Goal: Check status: Check status

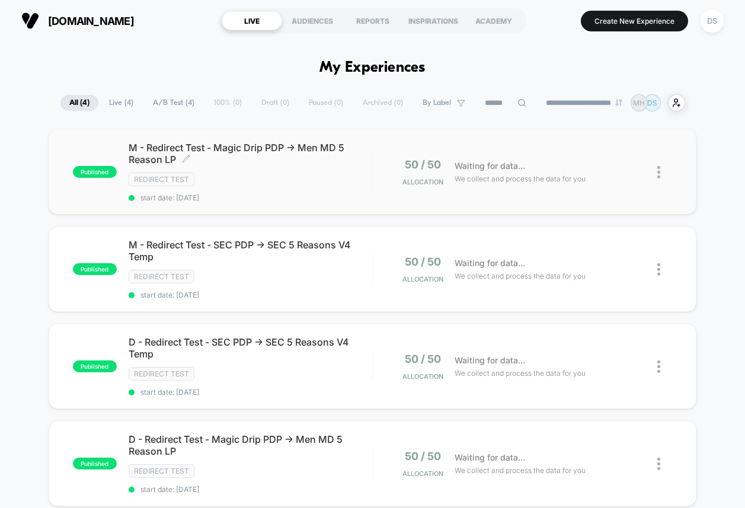
click at [313, 183] on div "Redirect Test" at bounding box center [251, 179] width 244 height 14
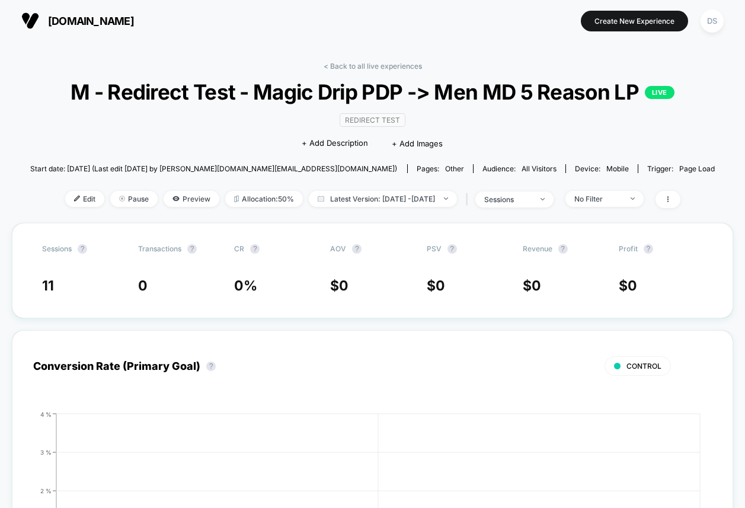
click at [355, 67] on link "< Back to all live experiences" at bounding box center [373, 66] width 98 height 9
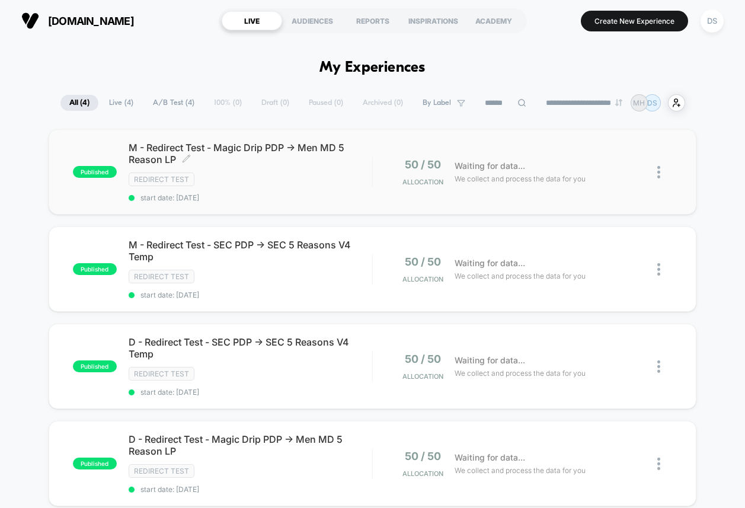
click at [325, 153] on span "M - Redirect Test - Magic Drip PDP -> Men MD 5 Reason LP Click to edit experien…" at bounding box center [251, 154] width 244 height 24
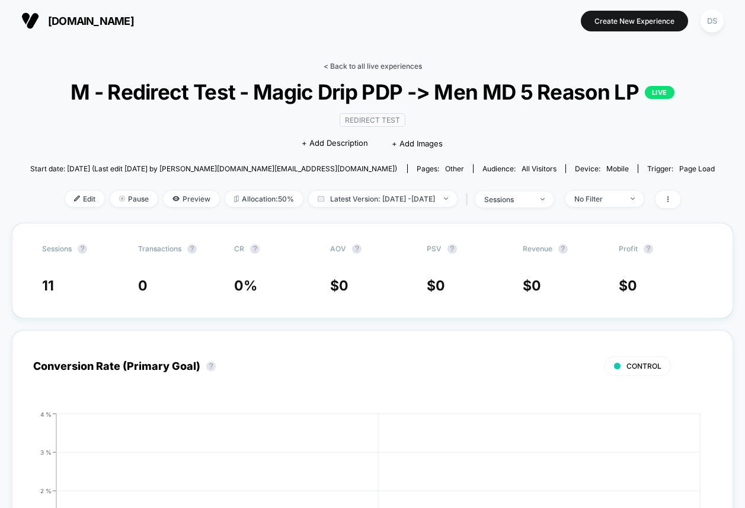
click at [354, 68] on link "< Back to all live experiences" at bounding box center [373, 66] width 98 height 9
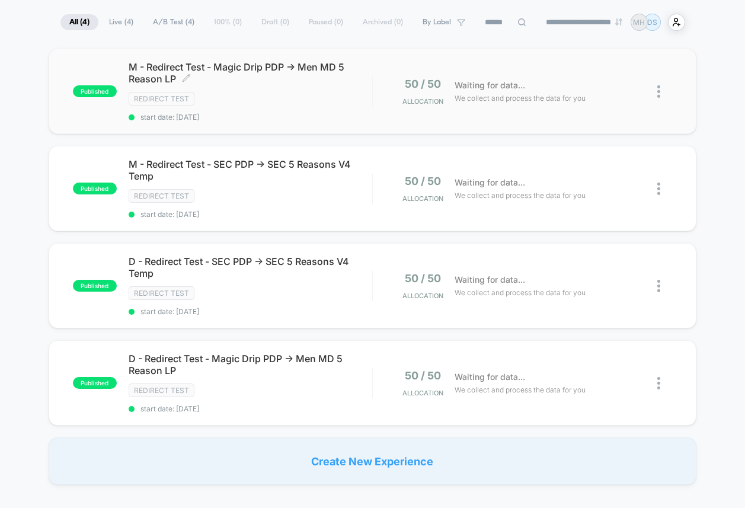
scroll to position [78, 0]
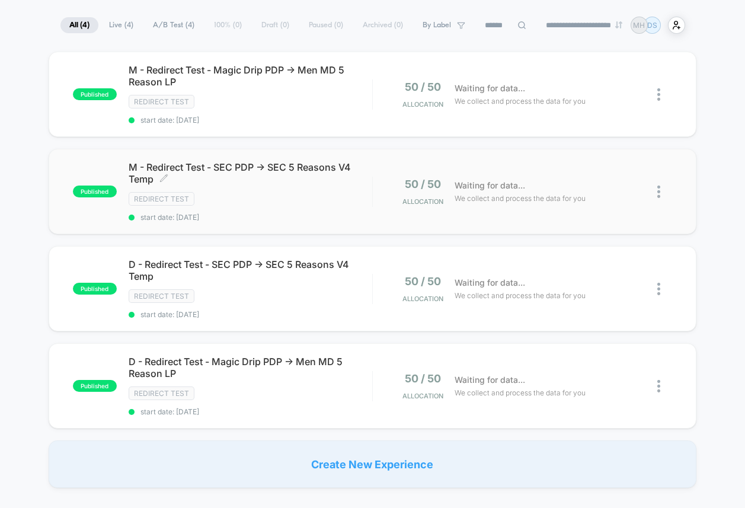
click at [311, 174] on span "M - Redirect Test - SEC PDP -> SEC 5 Reasons V4 Temp Click to edit experience d…" at bounding box center [251, 173] width 244 height 24
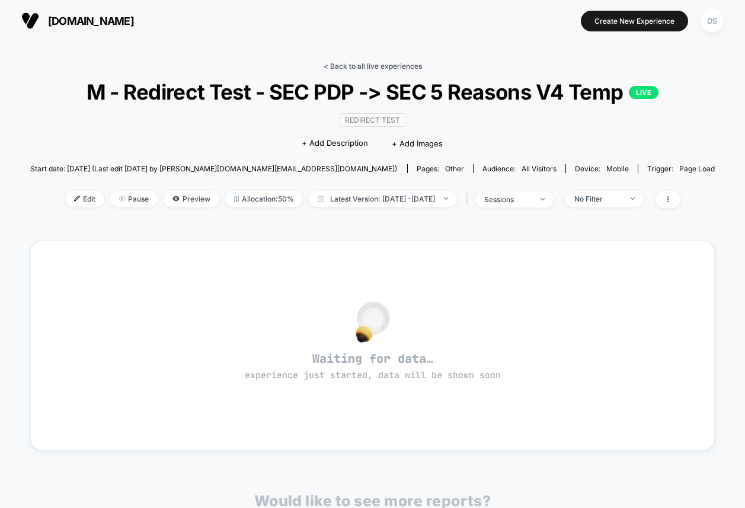
click at [382, 64] on link "< Back to all live experiences" at bounding box center [373, 66] width 98 height 9
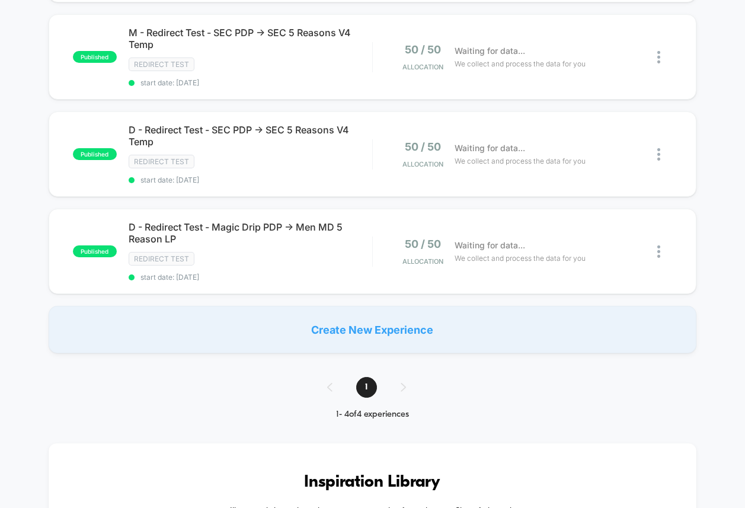
scroll to position [307, 0]
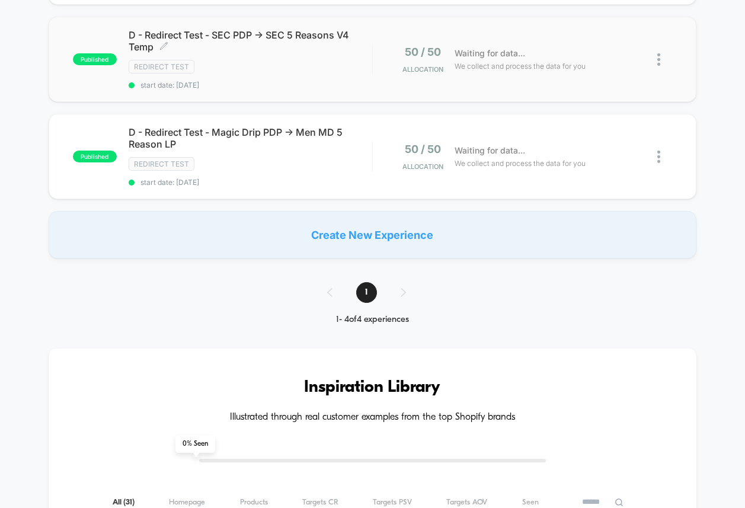
click at [360, 75] on div "D - Redirect Test - SEC PDP -> SEC 5 Reasons V4 Temp Click to edit experience d…" at bounding box center [251, 59] width 244 height 60
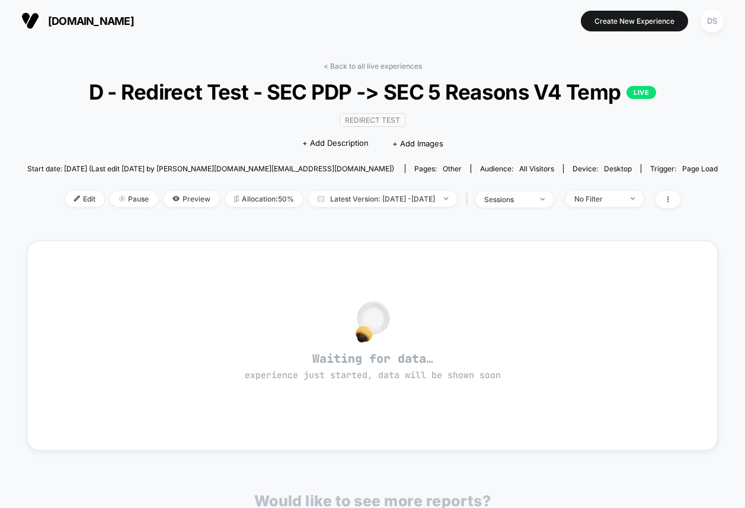
click at [360, 75] on div "< Back to all live experiences D - Redirect Test - SEC PDP -> SEC 5 Reasons V4 …" at bounding box center [372, 142] width 690 height 161
click at [367, 57] on div "< Back to all live experiences D - Redirect Test - SEC PDP -> SEC 5 Reasons V4 …" at bounding box center [372, 371] width 690 height 637
click at [367, 59] on div "< Back to all live experiences D - Redirect Test - SEC PDP -> SEC 5 Reasons V4 …" at bounding box center [372, 371] width 690 height 637
click at [367, 62] on link "< Back to all live experiences" at bounding box center [373, 66] width 98 height 9
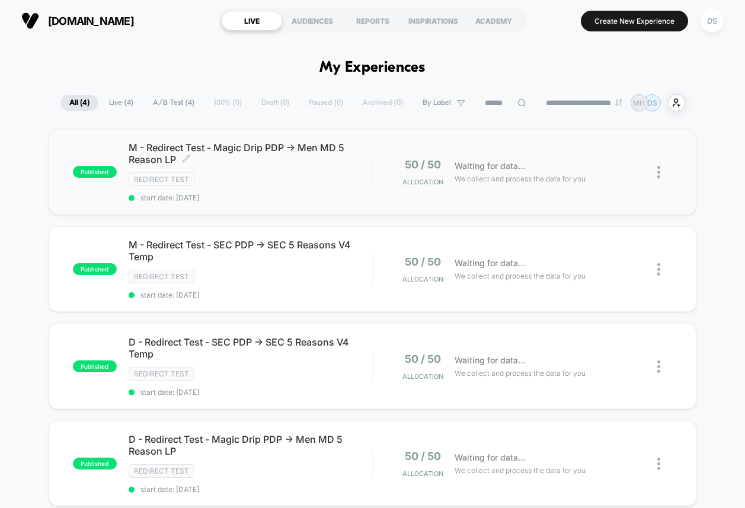
click at [248, 178] on div "Redirect Test" at bounding box center [251, 179] width 244 height 14
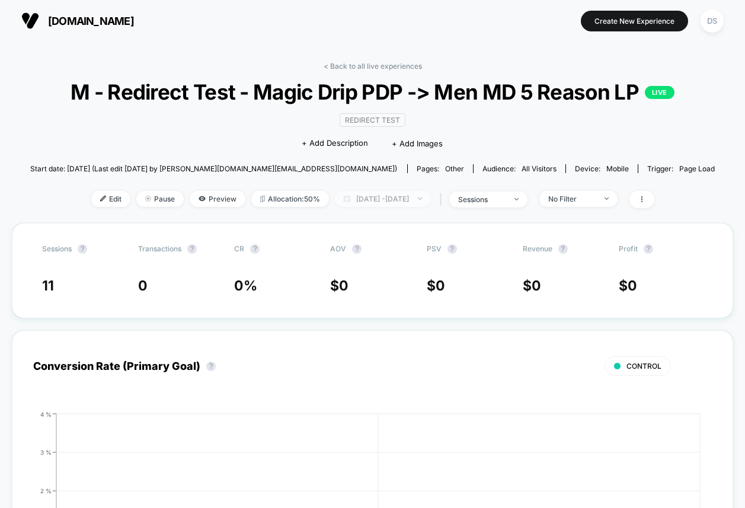
click at [357, 207] on span "[DATE] - [DATE]" at bounding box center [383, 199] width 96 height 16
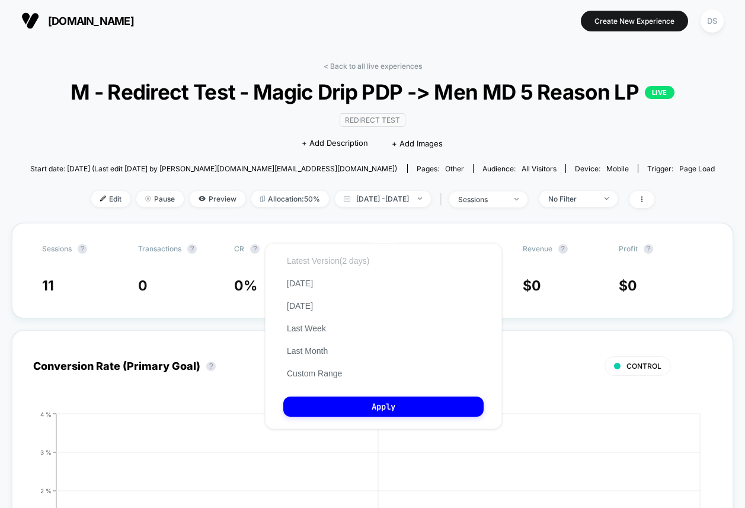
click at [343, 264] on button "Latest Version (2 days)" at bounding box center [327, 260] width 89 height 11
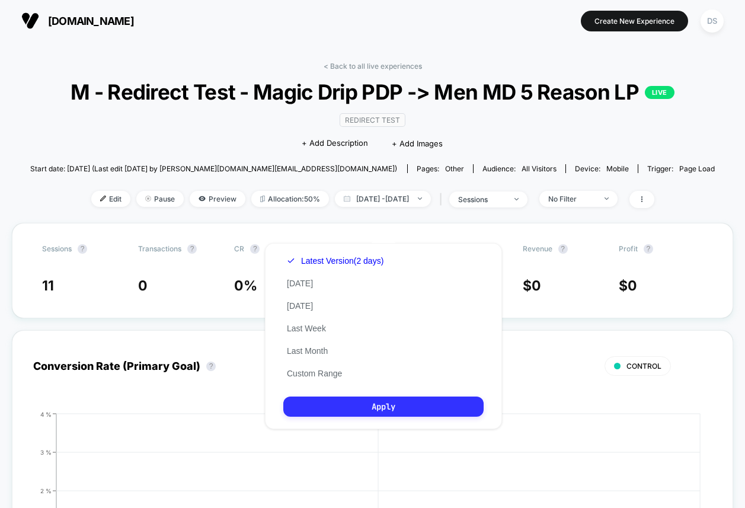
click at [353, 408] on button "Apply" at bounding box center [383, 406] width 200 height 20
